Goal: Task Accomplishment & Management: Manage account settings

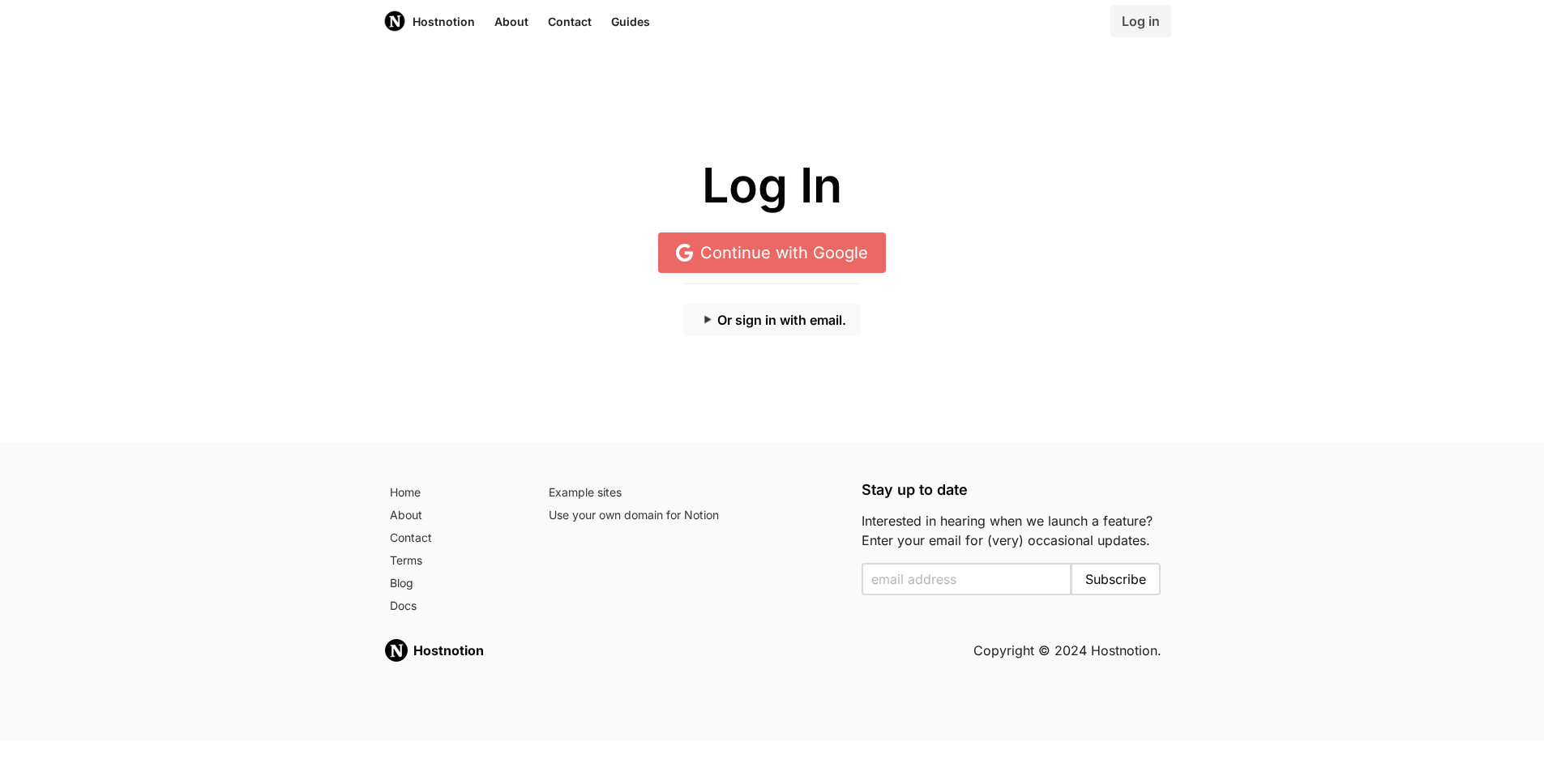
click at [745, 319] on button "Or sign in with email." at bounding box center [772, 320] width 178 height 33
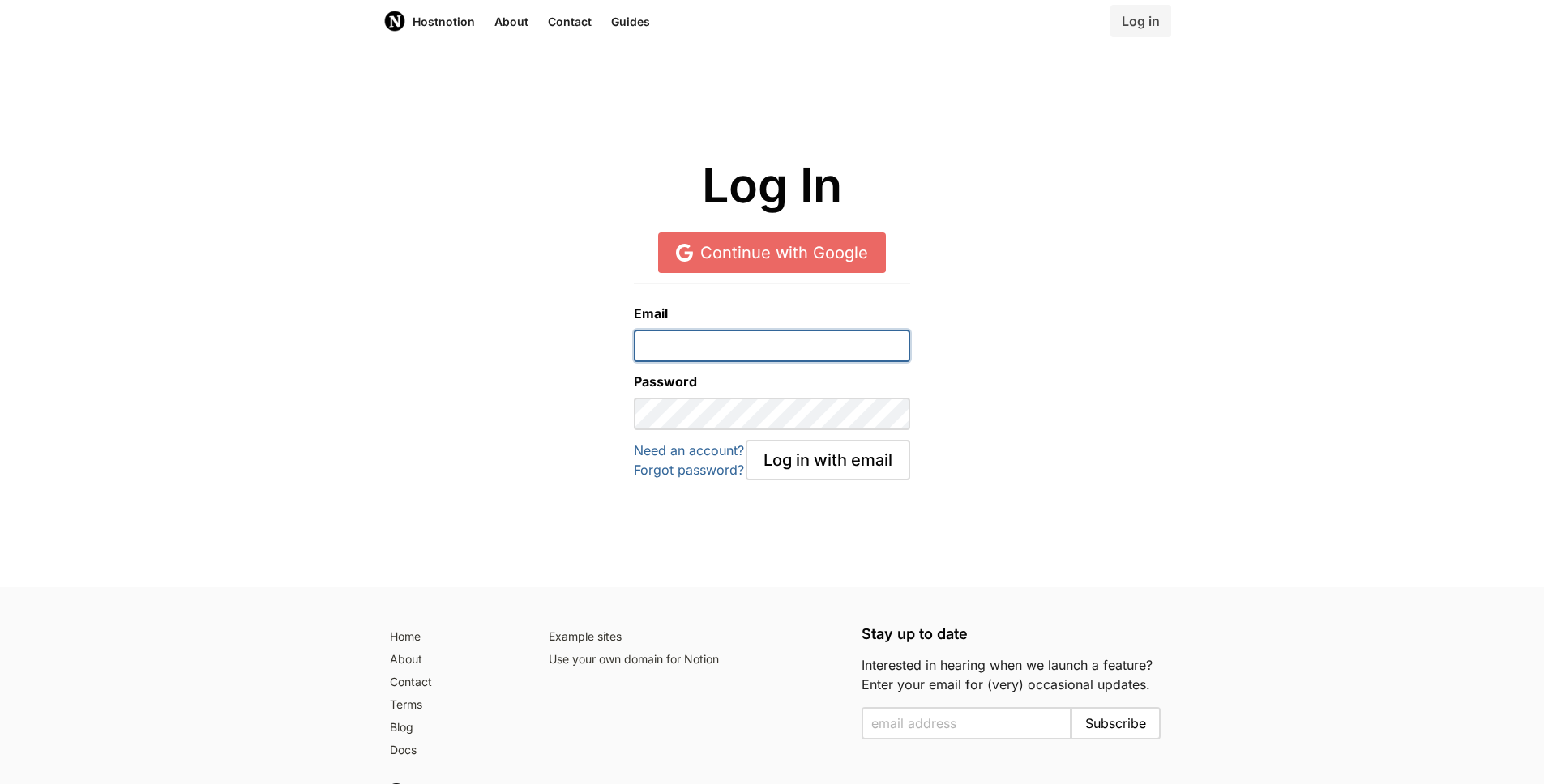
click at [728, 343] on input "email" at bounding box center [771, 346] width 276 height 33
type input "[EMAIL_ADDRESS][DOMAIN_NAME]"
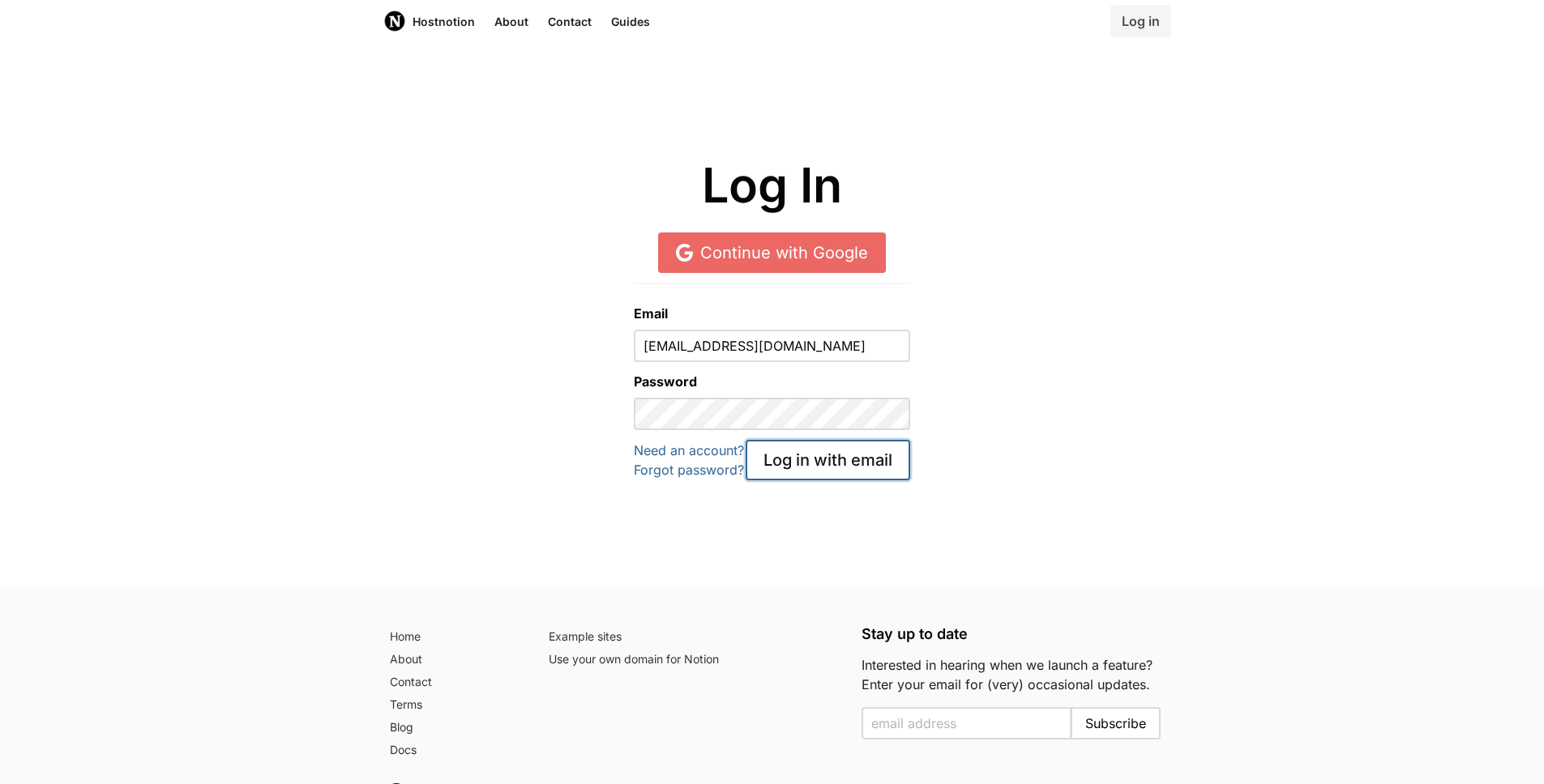
click at [790, 456] on button "Log in with email" at bounding box center [828, 460] width 164 height 40
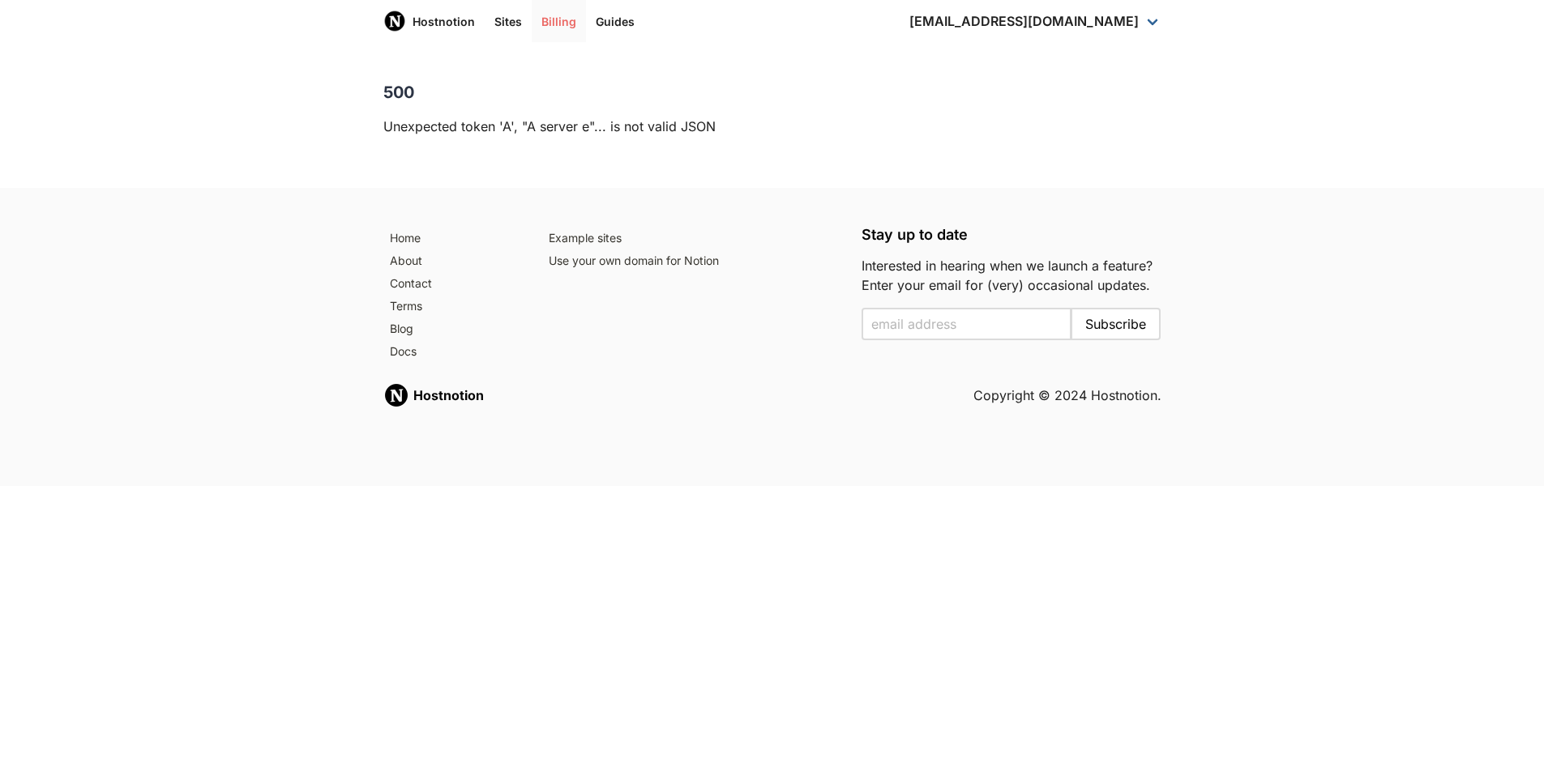
click at [556, 12] on link "Billing" at bounding box center [559, 21] width 54 height 42
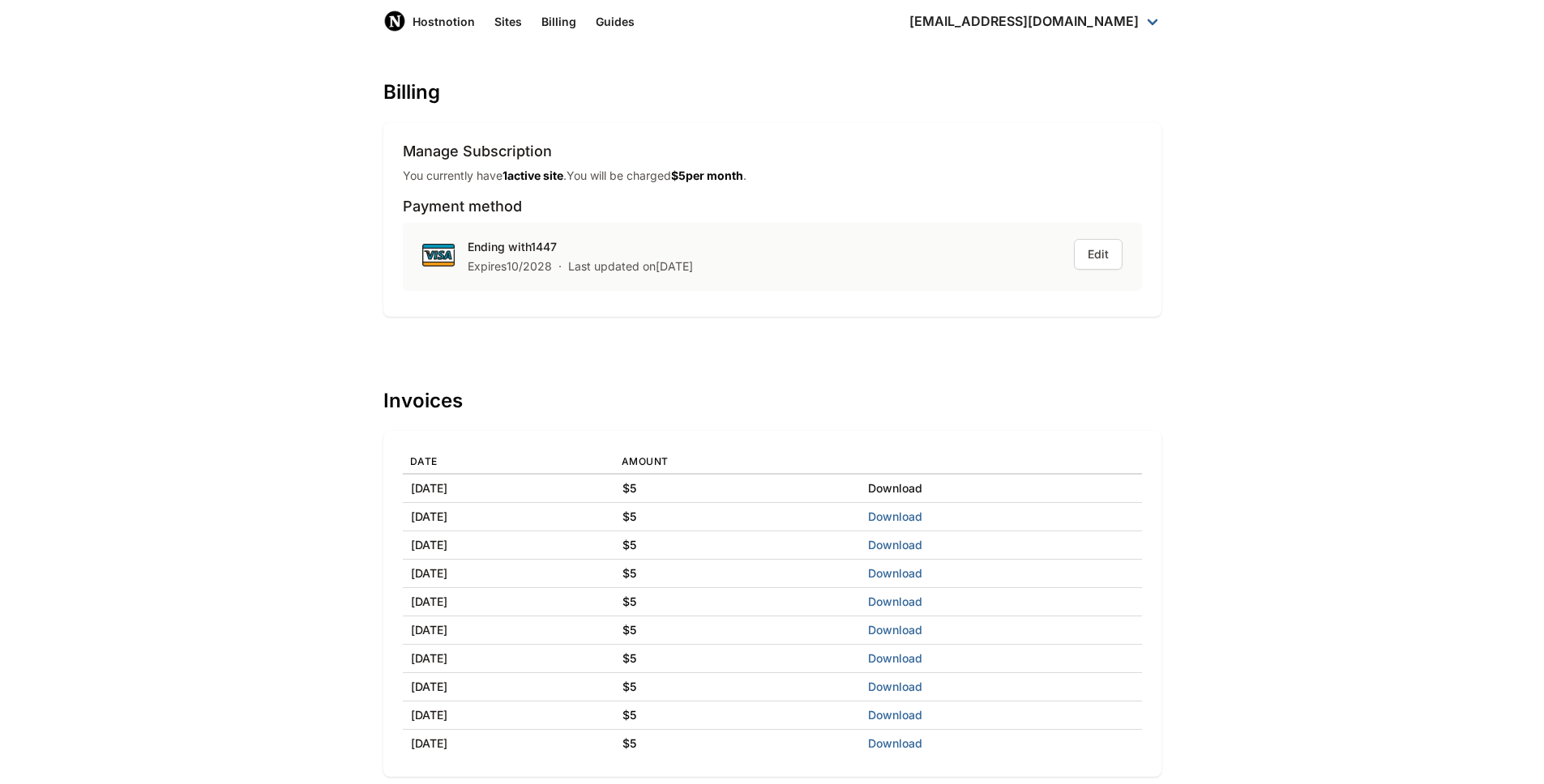
click at [922, 489] on link "Download" at bounding box center [895, 488] width 54 height 13
